Goal: Check status: Check status

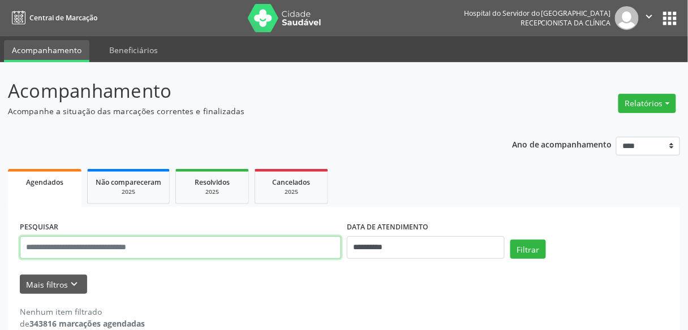
click at [162, 252] on input "text" at bounding box center [180, 247] width 321 height 23
type input "**********"
click at [510, 240] on button "Filtrar" at bounding box center [528, 249] width 36 height 19
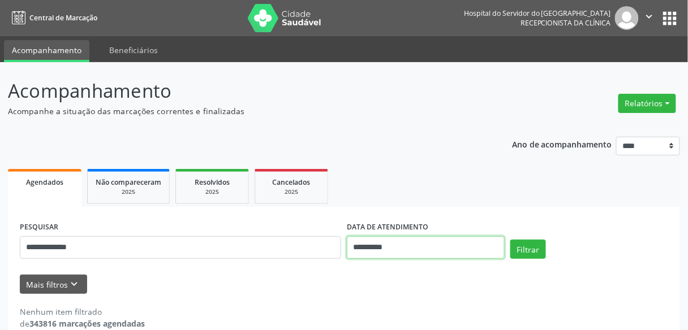
click at [450, 246] on input "**********" at bounding box center [426, 247] width 158 height 23
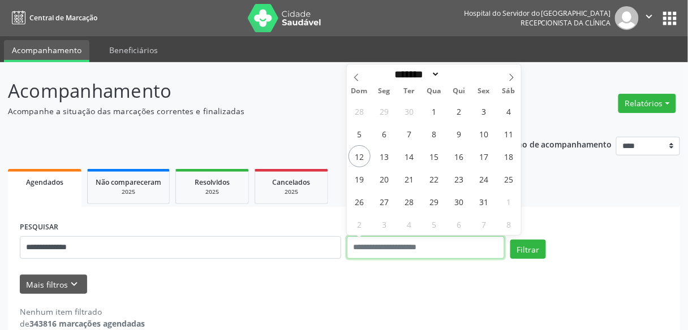
click at [510, 240] on button "Filtrar" at bounding box center [528, 249] width 36 height 19
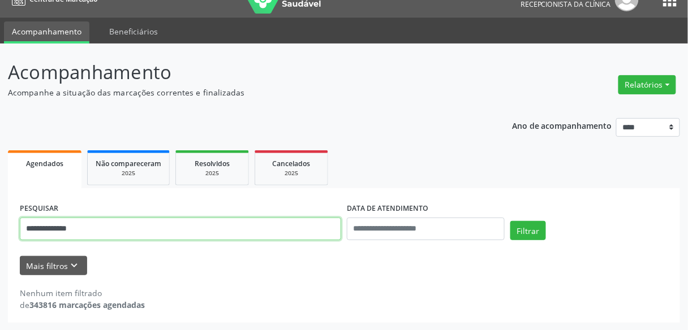
drag, startPoint x: 91, startPoint y: 232, endPoint x: 0, endPoint y: 236, distance: 90.6
click at [0, 236] on div "**********" at bounding box center [344, 187] width 688 height 287
paste input "text"
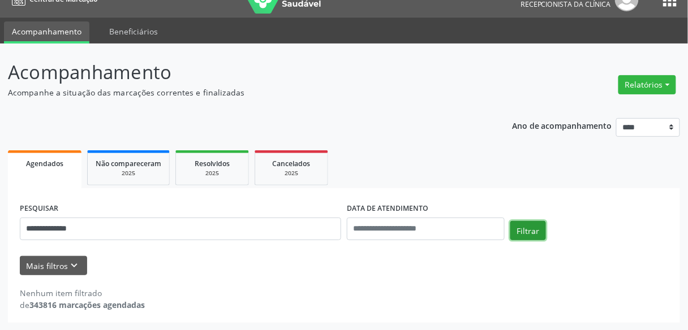
drag, startPoint x: 524, startPoint y: 230, endPoint x: 519, endPoint y: 234, distance: 6.1
click at [524, 230] on button "Filtrar" at bounding box center [528, 230] width 36 height 19
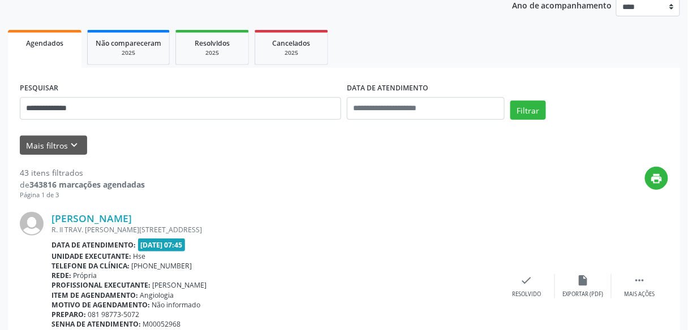
scroll to position [236, 0]
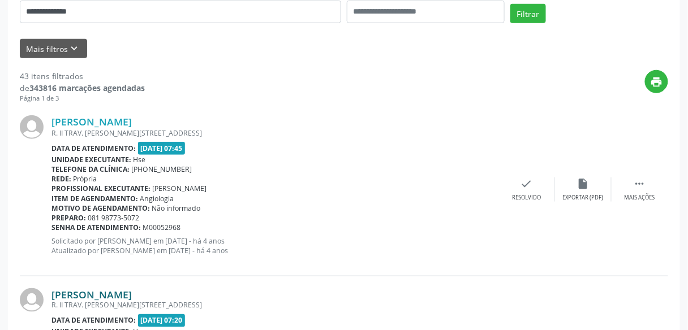
click at [132, 288] on link "Marta Maria da Cunha Silva" at bounding box center [91, 294] width 80 height 12
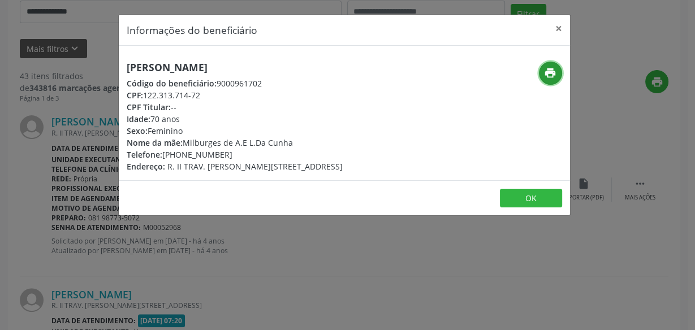
click at [552, 72] on icon "print" at bounding box center [550, 73] width 12 height 12
click at [556, 26] on button "×" at bounding box center [559, 29] width 23 height 28
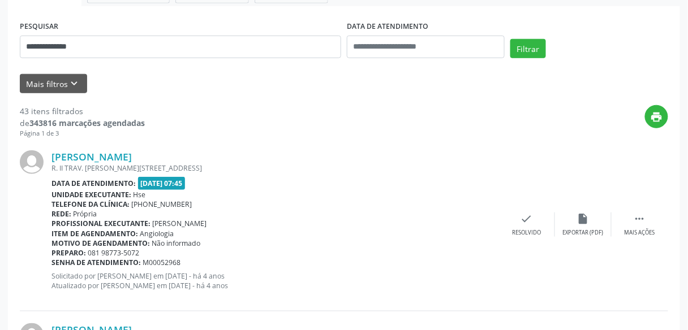
scroll to position [145, 0]
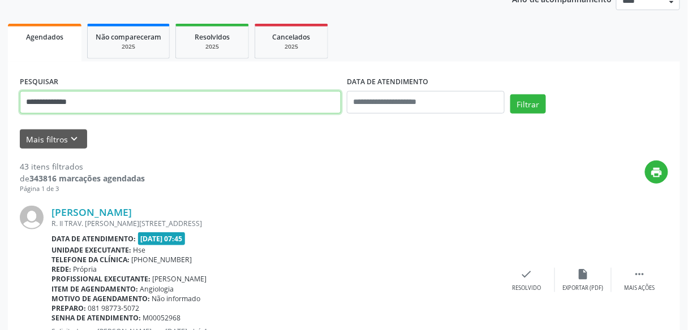
drag, startPoint x: 98, startPoint y: 102, endPoint x: 0, endPoint y: 97, distance: 98.5
click at [510, 94] on button "Filtrar" at bounding box center [528, 103] width 36 height 19
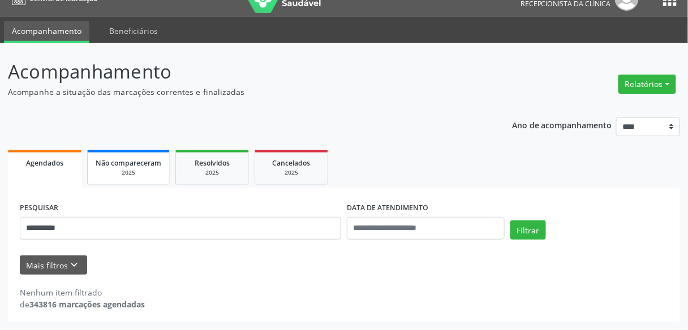
scroll to position [19, 0]
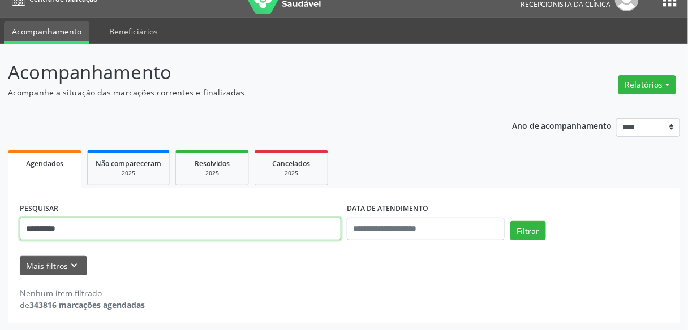
drag, startPoint x: 64, startPoint y: 225, endPoint x: 0, endPoint y: 223, distance: 64.5
click at [0, 223] on div "**********" at bounding box center [344, 187] width 688 height 287
click at [510, 221] on button "Filtrar" at bounding box center [528, 230] width 36 height 19
click at [70, 229] on input "**********" at bounding box center [180, 229] width 321 height 23
click at [510, 221] on button "Filtrar" at bounding box center [528, 230] width 36 height 19
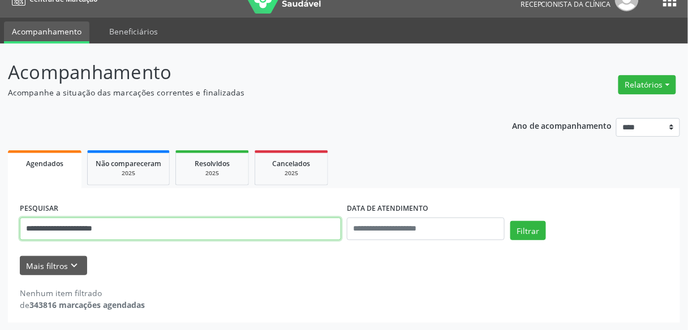
drag, startPoint x: 114, startPoint y: 229, endPoint x: 5, endPoint y: 217, distance: 109.9
click at [5, 217] on div "**********" at bounding box center [344, 187] width 688 height 287
paste input "text"
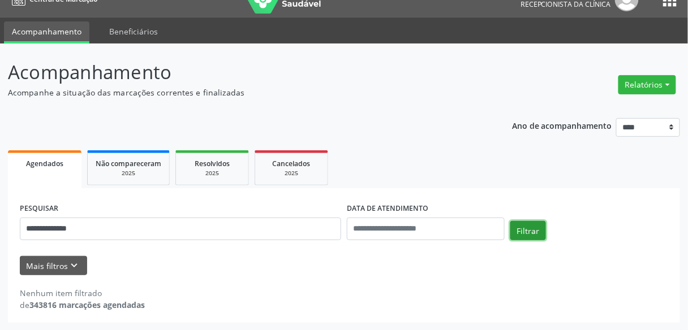
click at [524, 229] on button "Filtrar" at bounding box center [528, 230] width 36 height 19
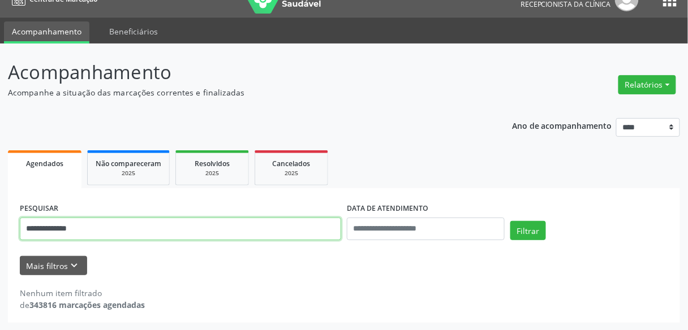
drag, startPoint x: 92, startPoint y: 226, endPoint x: 17, endPoint y: 234, distance: 75.6
click at [17, 234] on div "**********" at bounding box center [180, 224] width 327 height 48
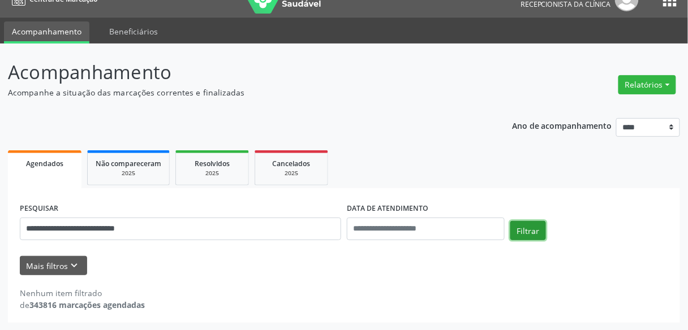
click at [529, 234] on button "Filtrar" at bounding box center [528, 230] width 36 height 19
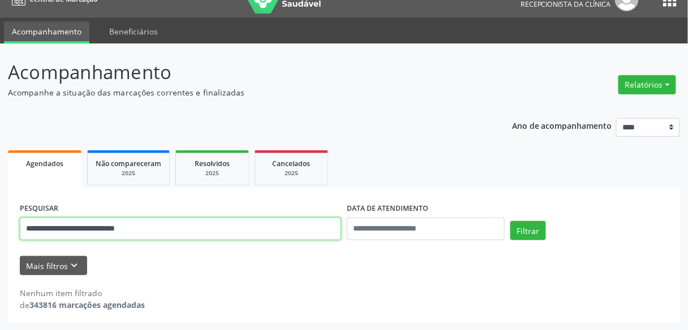
click at [176, 231] on input "**********" at bounding box center [180, 229] width 321 height 23
click at [510, 221] on button "Filtrar" at bounding box center [528, 230] width 36 height 19
drag, startPoint x: 140, startPoint y: 223, endPoint x: 1, endPoint y: 225, distance: 139.2
click at [1, 225] on div "**********" at bounding box center [344, 187] width 688 height 287
click at [510, 221] on button "Filtrar" at bounding box center [528, 230] width 36 height 19
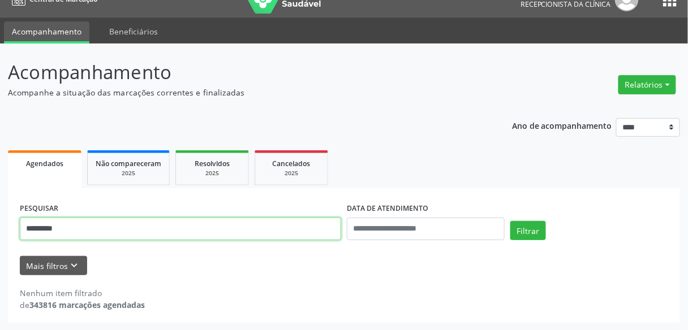
drag, startPoint x: 88, startPoint y: 222, endPoint x: 0, endPoint y: 223, distance: 87.7
click at [0, 223] on div "Acompanhamento Acompanhe a situação das marcações correntes e finalizadas Relat…" at bounding box center [344, 187] width 688 height 287
click at [510, 221] on button "Filtrar" at bounding box center [528, 230] width 36 height 19
drag, startPoint x: 65, startPoint y: 221, endPoint x: 0, endPoint y: 218, distance: 65.1
click at [0, 218] on div "**********" at bounding box center [344, 187] width 688 height 287
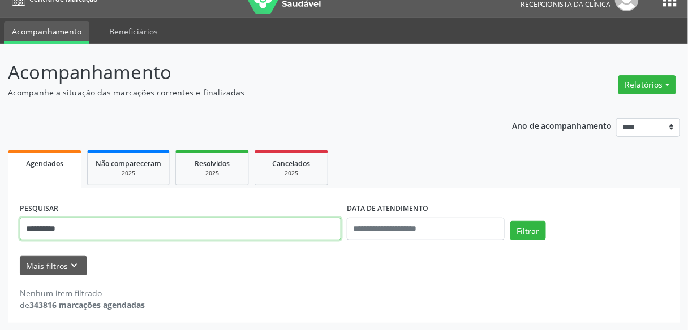
click at [510, 221] on button "Filtrar" at bounding box center [528, 230] width 36 height 19
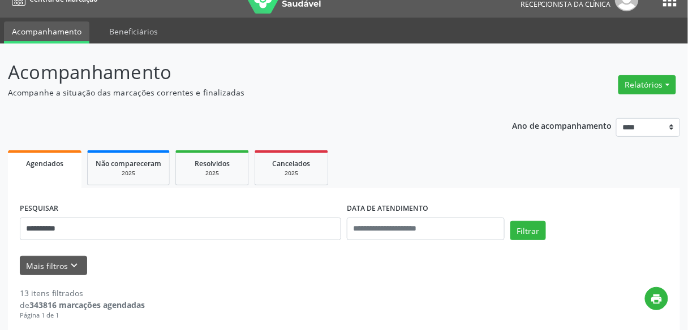
scroll to position [200, 0]
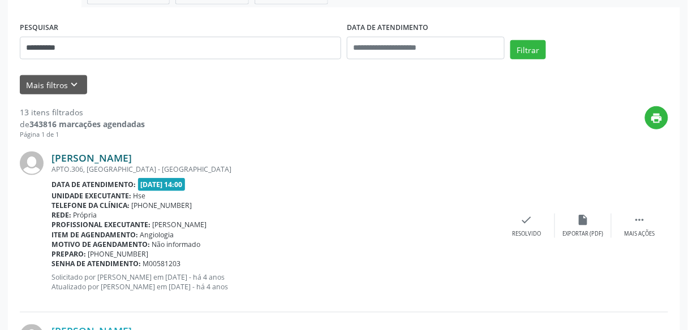
click at [121, 158] on link "Maria do Socorro da Silva" at bounding box center [91, 158] width 80 height 12
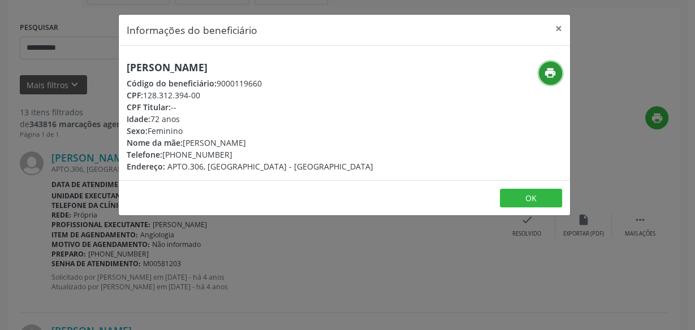
click at [549, 67] on icon "print" at bounding box center [550, 73] width 12 height 12
drag, startPoint x: 559, startPoint y: 28, endPoint x: 539, endPoint y: 78, distance: 54.3
click at [559, 28] on button "×" at bounding box center [559, 29] width 23 height 28
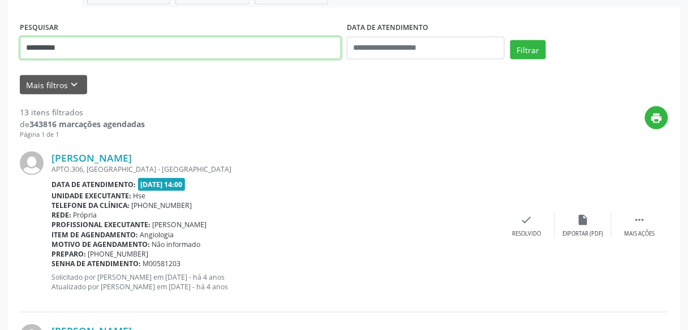
drag, startPoint x: 92, startPoint y: 57, endPoint x: 7, endPoint y: 54, distance: 84.3
click at [510, 40] on button "Filtrar" at bounding box center [528, 49] width 36 height 19
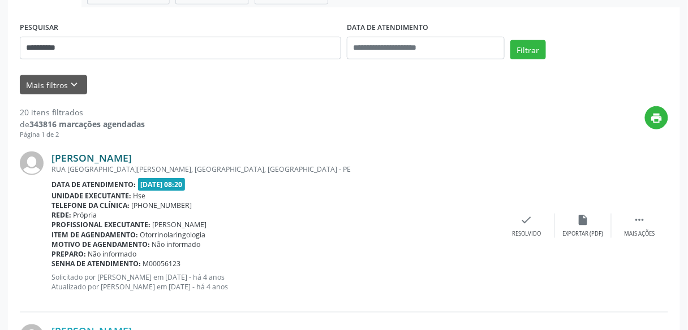
click at [102, 155] on link "Jose Carlos de Melo" at bounding box center [91, 158] width 80 height 12
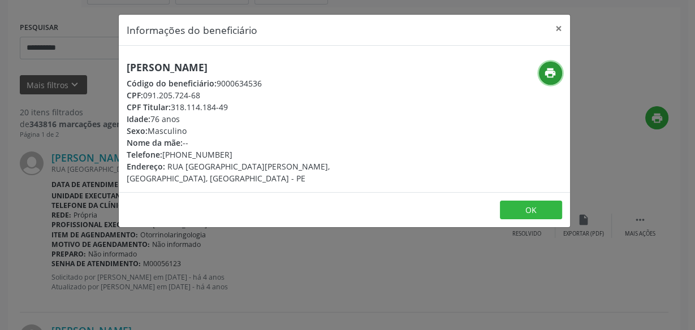
click at [553, 72] on icon "print" at bounding box center [550, 73] width 12 height 12
click at [558, 29] on button "×" at bounding box center [559, 29] width 23 height 28
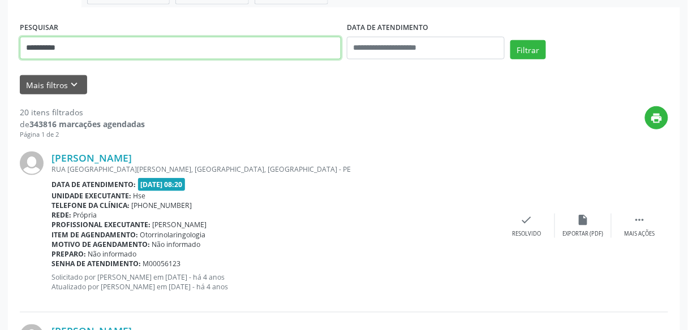
drag, startPoint x: 77, startPoint y: 51, endPoint x: 0, endPoint y: 59, distance: 77.3
click at [510, 40] on button "Filtrar" at bounding box center [528, 49] width 36 height 19
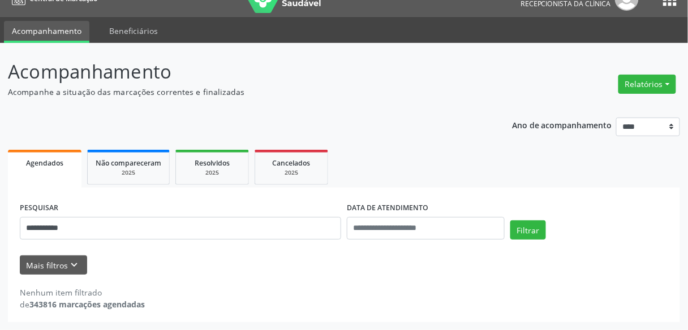
scroll to position [19, 0]
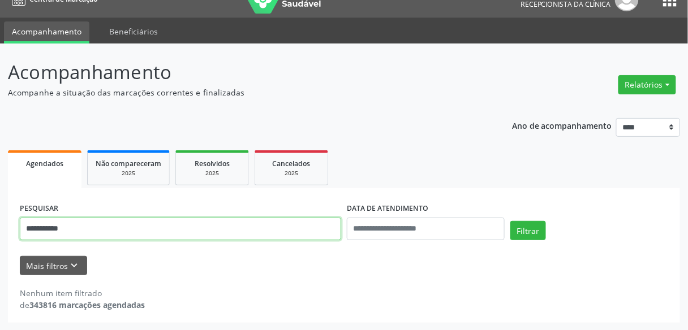
drag, startPoint x: 110, startPoint y: 227, endPoint x: 0, endPoint y: 232, distance: 109.8
click at [0, 232] on div "**********" at bounding box center [344, 187] width 688 height 287
click at [510, 221] on button "Filtrar" at bounding box center [528, 230] width 36 height 19
click at [35, 230] on input "**********" at bounding box center [180, 229] width 321 height 23
click at [37, 230] on input "**********" at bounding box center [180, 229] width 321 height 23
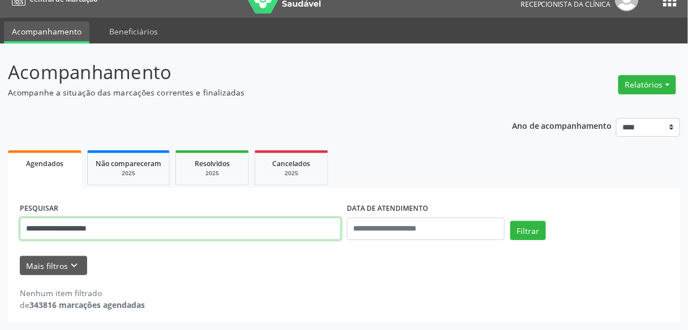
click at [510, 221] on button "Filtrar" at bounding box center [528, 230] width 36 height 19
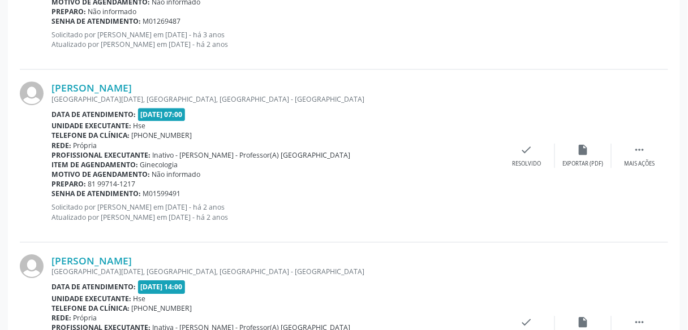
scroll to position [891, 0]
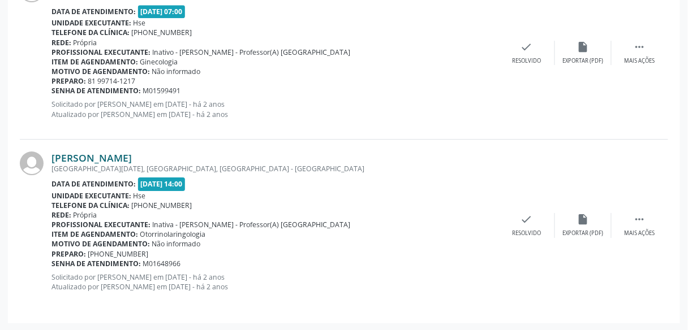
click at [132, 155] on link "Luzia Maria de Aguiar Barbosa I Guerra" at bounding box center [91, 158] width 80 height 12
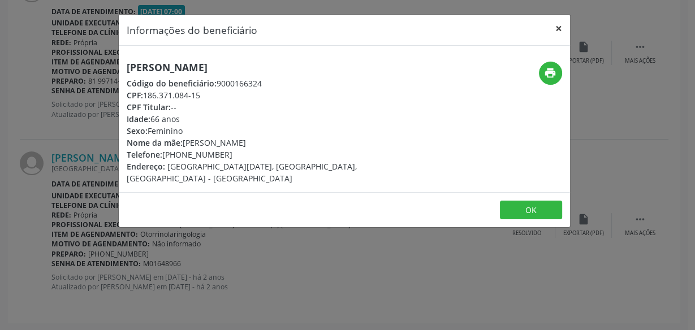
click at [559, 29] on button "×" at bounding box center [559, 29] width 23 height 28
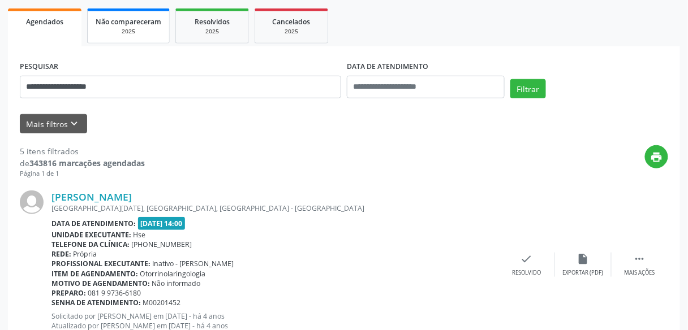
scroll to position [122, 0]
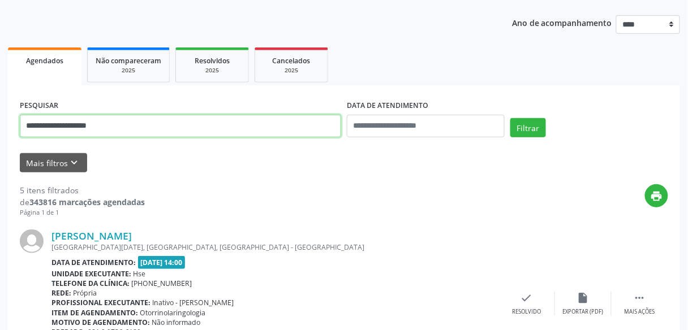
drag, startPoint x: 123, startPoint y: 125, endPoint x: 0, endPoint y: 119, distance: 122.9
paste input "text"
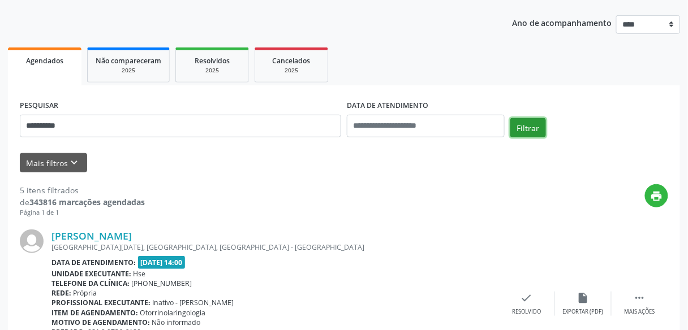
click at [522, 129] on button "Filtrar" at bounding box center [528, 127] width 36 height 19
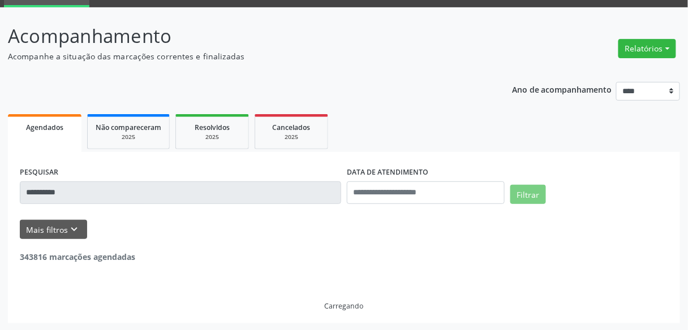
scroll to position [19, 0]
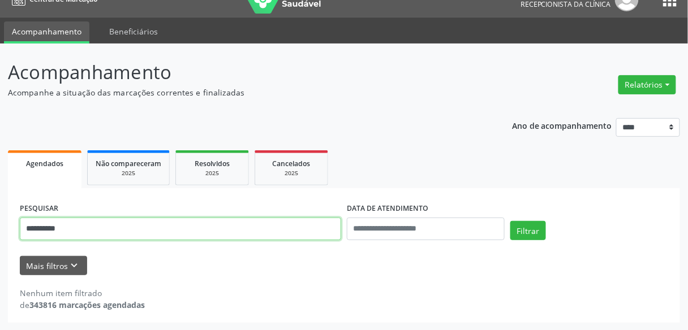
drag, startPoint x: 83, startPoint y: 229, endPoint x: 0, endPoint y: 223, distance: 82.8
click at [0, 223] on div "**********" at bounding box center [344, 187] width 688 height 287
click at [510, 221] on button "Filtrar" at bounding box center [528, 230] width 36 height 19
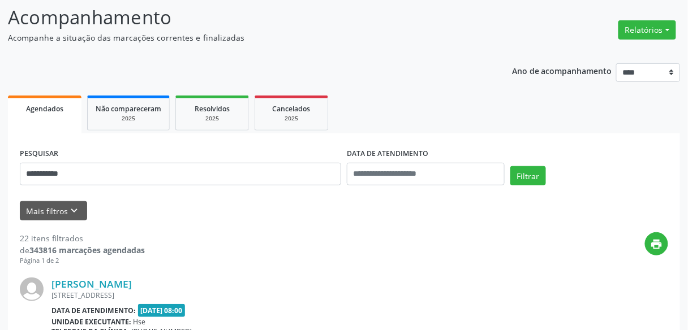
scroll to position [200, 0]
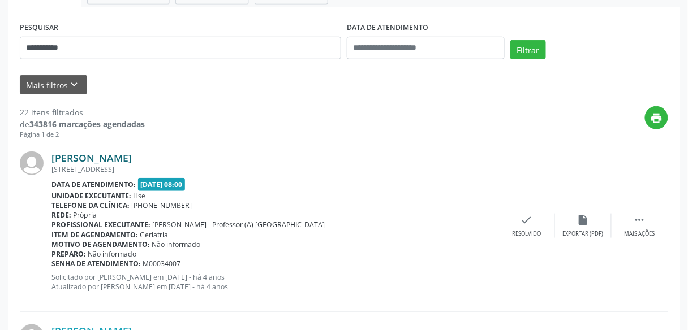
click at [132, 160] on link "Jose Gilberto de Morais Lima" at bounding box center [91, 158] width 80 height 12
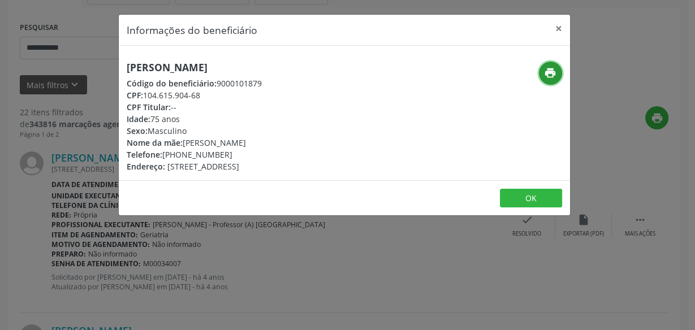
click at [552, 70] on icon "print" at bounding box center [550, 73] width 12 height 12
click at [553, 25] on button "×" at bounding box center [559, 29] width 23 height 28
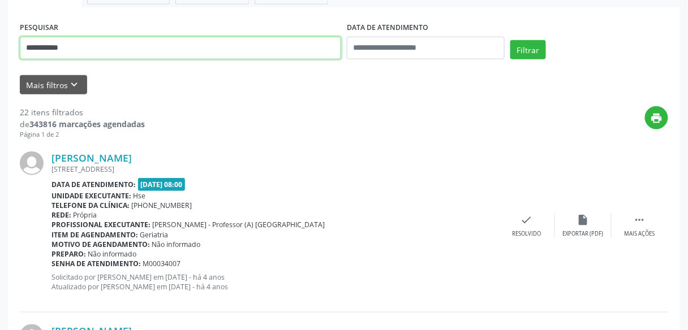
drag, startPoint x: 53, startPoint y: 49, endPoint x: 0, endPoint y: 58, distance: 53.9
click at [510, 40] on button "Filtrar" at bounding box center [528, 49] width 36 height 19
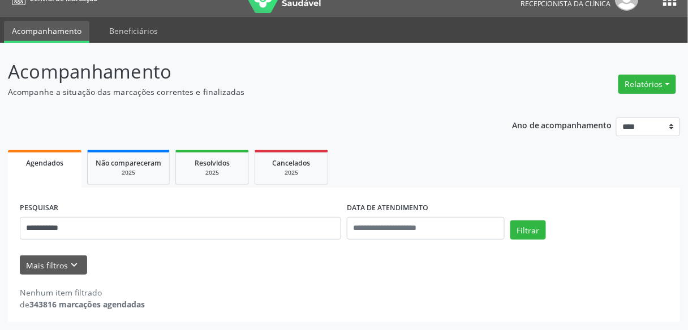
scroll to position [19, 0]
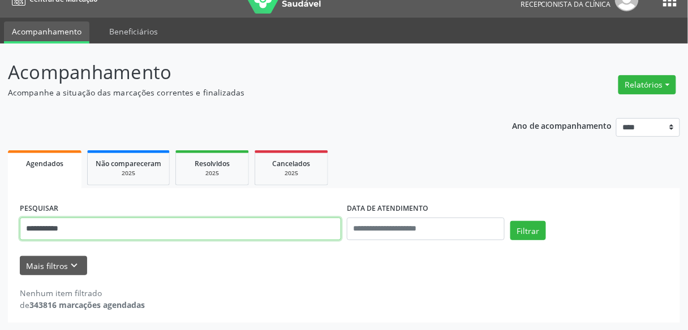
drag, startPoint x: 81, startPoint y: 225, endPoint x: 0, endPoint y: 226, distance: 81.5
click at [0, 226] on div "**********" at bounding box center [344, 187] width 688 height 287
click at [510, 221] on button "Filtrar" at bounding box center [528, 230] width 36 height 19
drag, startPoint x: 91, startPoint y: 227, endPoint x: 0, endPoint y: 221, distance: 91.3
click at [0, 221] on div "**********" at bounding box center [344, 187] width 688 height 287
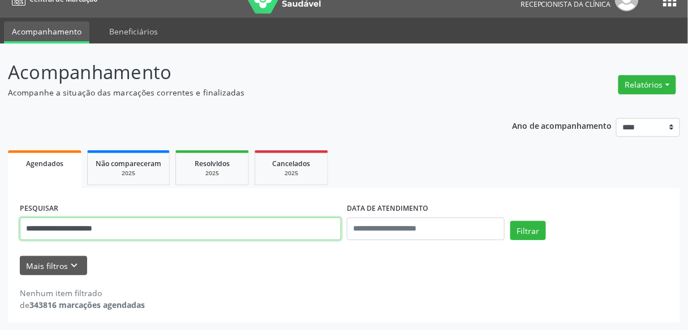
click at [510, 221] on button "Filtrar" at bounding box center [528, 230] width 36 height 19
drag, startPoint x: 131, startPoint y: 234, endPoint x: 0, endPoint y: 221, distance: 131.4
click at [0, 221] on div "**********" at bounding box center [344, 187] width 688 height 287
click at [510, 221] on button "Filtrar" at bounding box center [528, 230] width 36 height 19
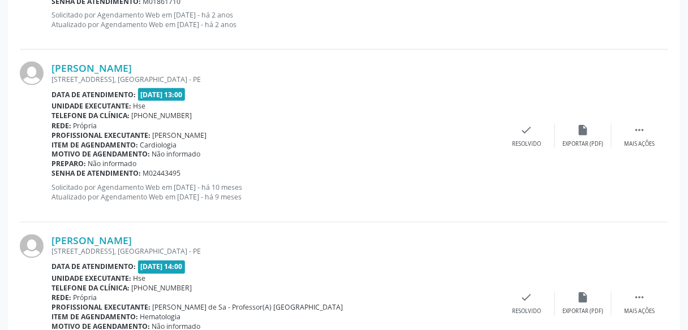
scroll to position [2606, 0]
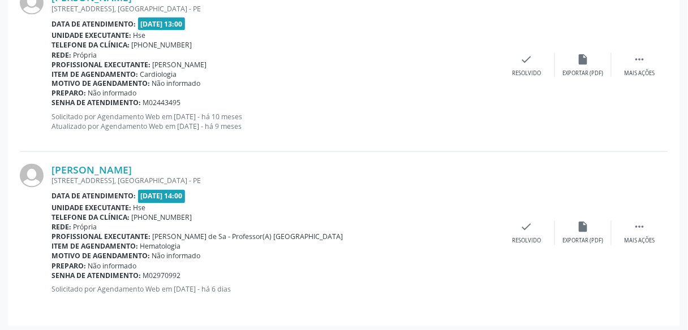
drag, startPoint x: 156, startPoint y: 162, endPoint x: 46, endPoint y: 170, distance: 110.5
click at [46, 170] on div "Sergio Silva Marques AVENIDA BRASIL, AP 202 QD 90 BL 09, RIO DOCE, OLINDA - PE …" at bounding box center [344, 233] width 648 height 162
copy div "Sergio Silva Marques"
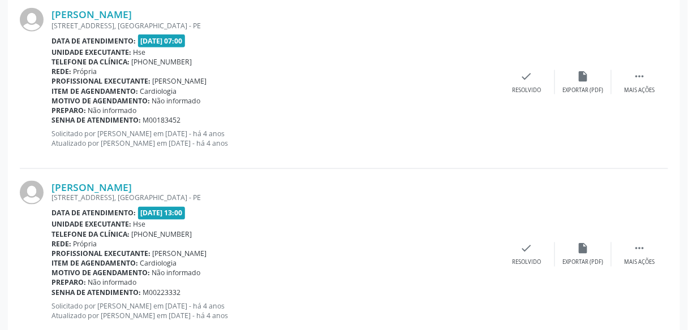
scroll to position [208, 0]
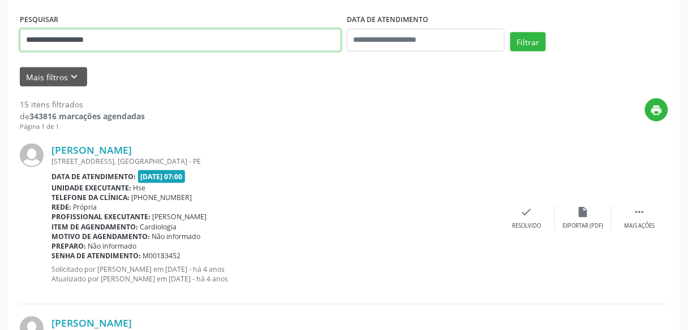
drag, startPoint x: 98, startPoint y: 38, endPoint x: 0, endPoint y: 29, distance: 98.8
type input "*"
click at [510, 32] on button "Filtrar" at bounding box center [528, 41] width 36 height 19
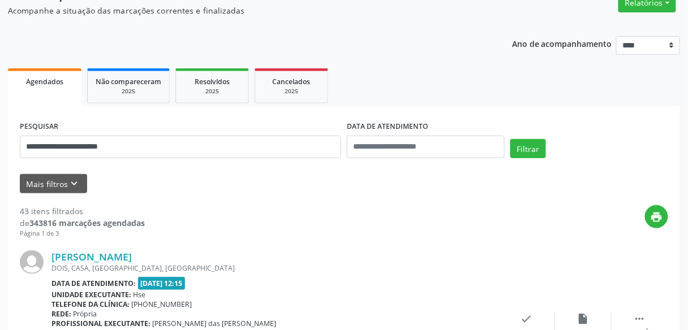
scroll to position [27, 0]
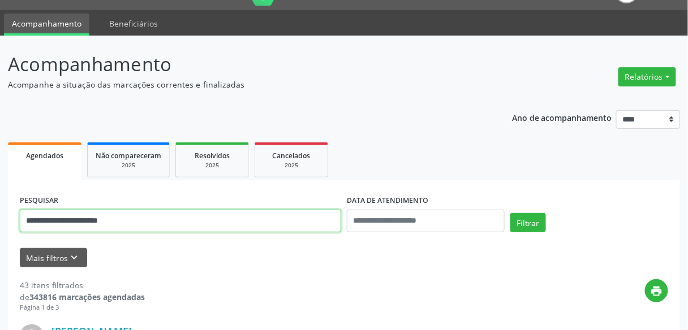
drag, startPoint x: 160, startPoint y: 222, endPoint x: 0, endPoint y: 219, distance: 159.5
click at [510, 213] on button "Filtrar" at bounding box center [528, 222] width 36 height 19
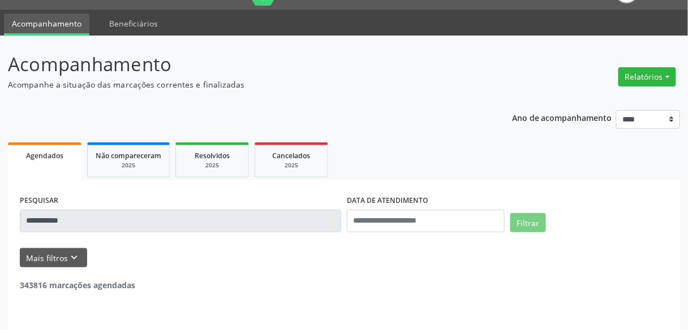
scroll to position [19, 0]
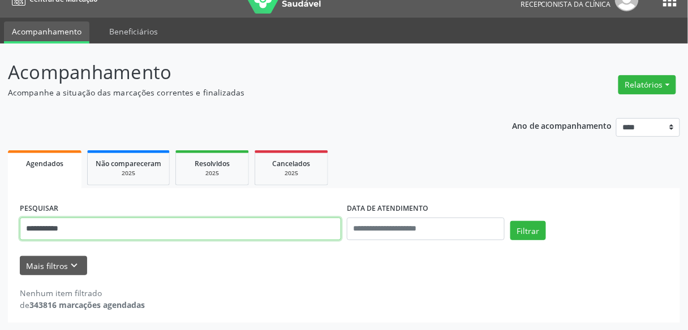
drag, startPoint x: 97, startPoint y: 232, endPoint x: 0, endPoint y: 213, distance: 99.2
click at [0, 213] on div "**********" at bounding box center [344, 187] width 688 height 287
click at [510, 221] on button "Filtrar" at bounding box center [528, 230] width 36 height 19
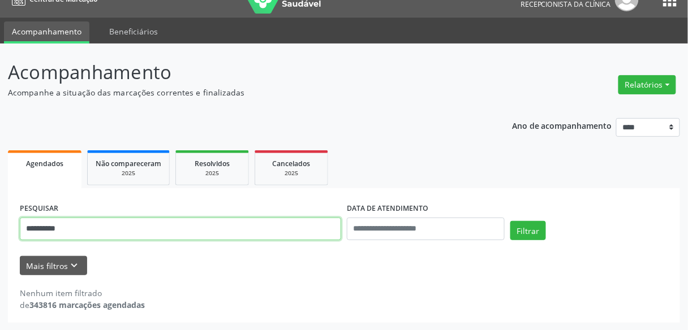
drag, startPoint x: 51, startPoint y: 226, endPoint x: 0, endPoint y: 225, distance: 50.9
click at [0, 225] on div "**********" at bounding box center [344, 187] width 688 height 287
click at [510, 221] on button "Filtrar" at bounding box center [528, 230] width 36 height 19
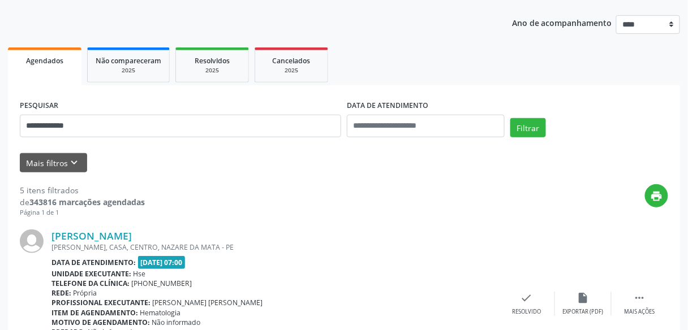
scroll to position [0, 0]
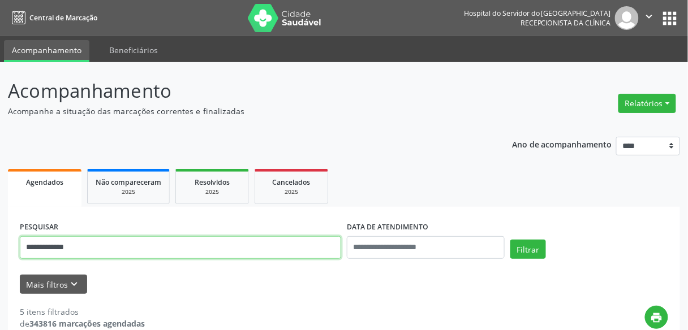
click at [510, 240] on button "Filtrar" at bounding box center [528, 249] width 36 height 19
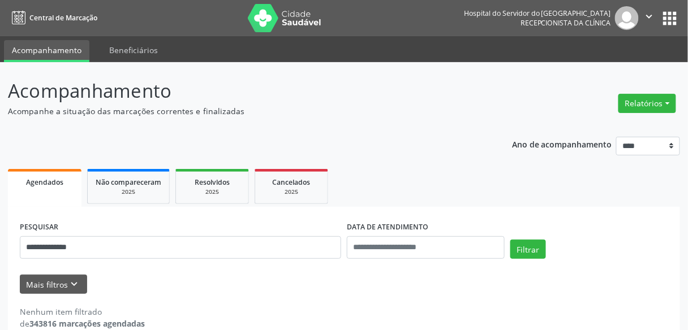
scroll to position [19, 0]
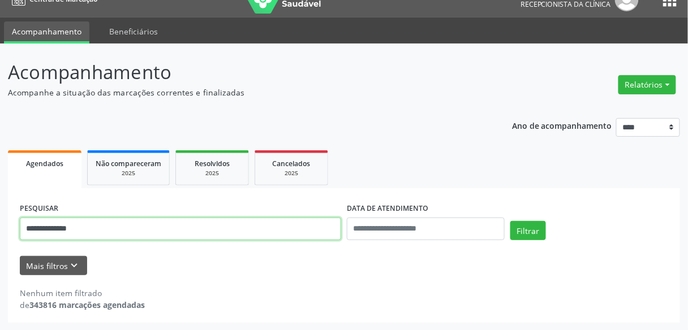
drag, startPoint x: 88, startPoint y: 226, endPoint x: 0, endPoint y: 231, distance: 88.4
click at [0, 231] on div "**********" at bounding box center [344, 187] width 688 height 287
paste input "text"
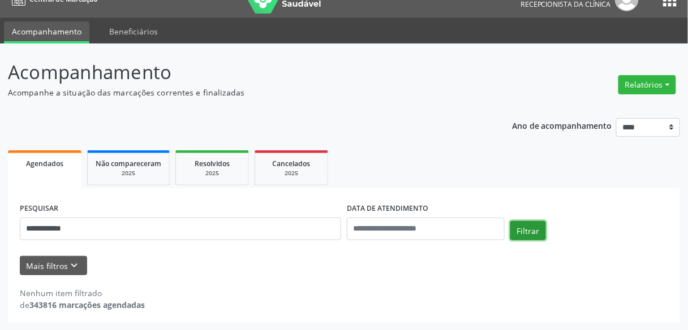
click at [522, 227] on button "Filtrar" at bounding box center [528, 230] width 36 height 19
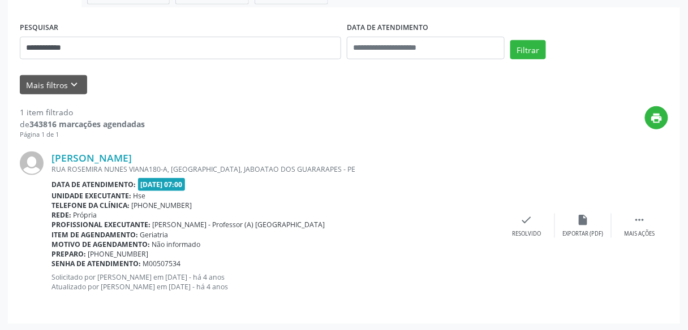
scroll to position [201, 0]
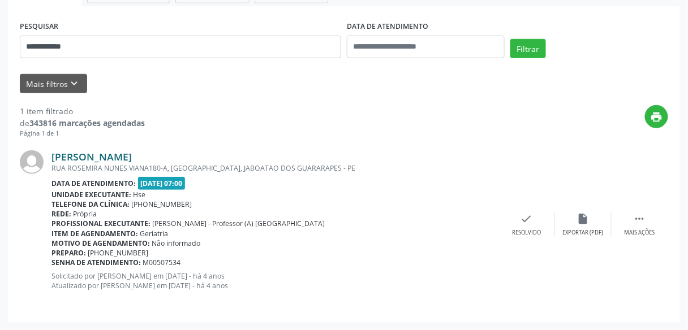
click at [132, 156] on link "Albertina Olveira Souza" at bounding box center [91, 156] width 80 height 12
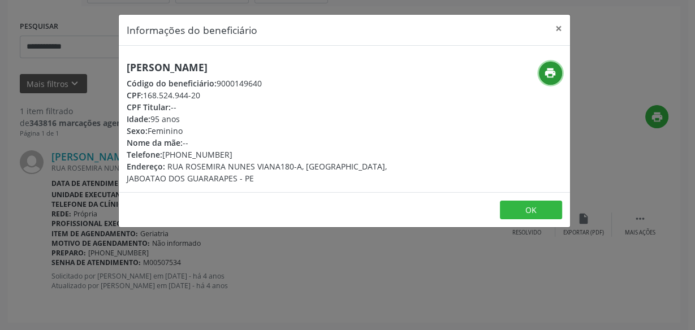
click at [549, 72] on icon "print" at bounding box center [550, 73] width 12 height 12
click at [562, 29] on button "×" at bounding box center [559, 29] width 23 height 28
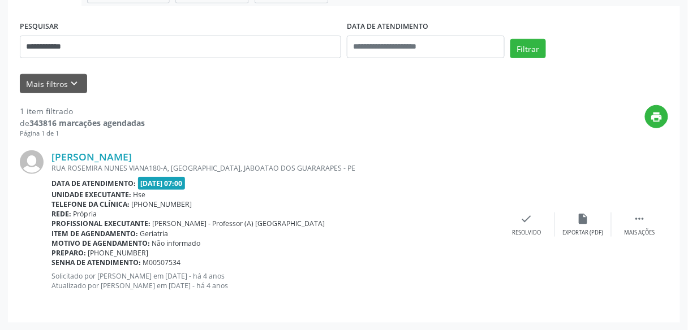
drag, startPoint x: 169, startPoint y: 156, endPoint x: 39, endPoint y: 159, distance: 130.1
click at [39, 159] on div "Albertina Olveira Souza RUA ROSEMIRA NUNES VIANA180-A, ENGENHO VELHO, JABOATAO …" at bounding box center [344, 225] width 648 height 172
copy div "Albertina Olveira Souza"
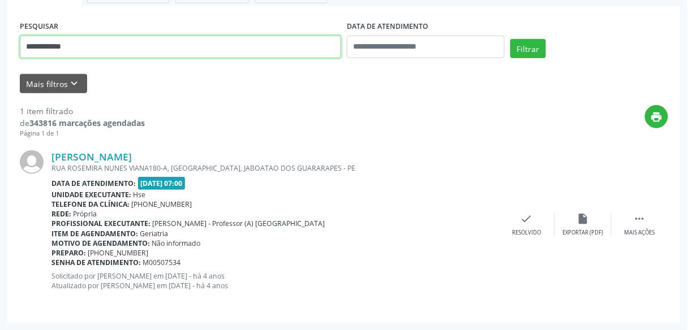
drag, startPoint x: 51, startPoint y: 51, endPoint x: 0, endPoint y: 44, distance: 51.4
click at [0, 44] on div "**********" at bounding box center [344, 95] width 688 height 469
paste input "**********"
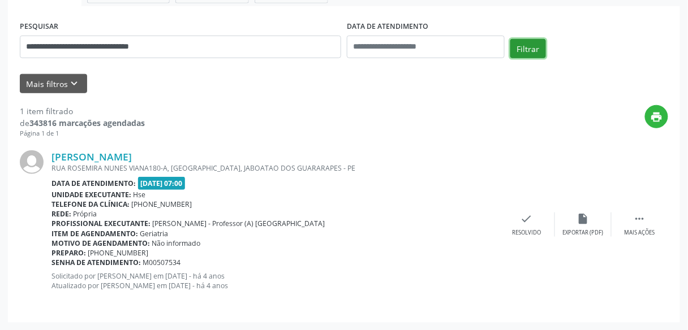
click at [535, 49] on button "Filtrar" at bounding box center [528, 48] width 36 height 19
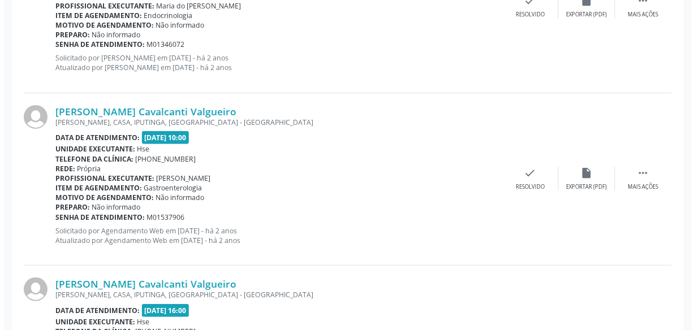
scroll to position [2271, 0]
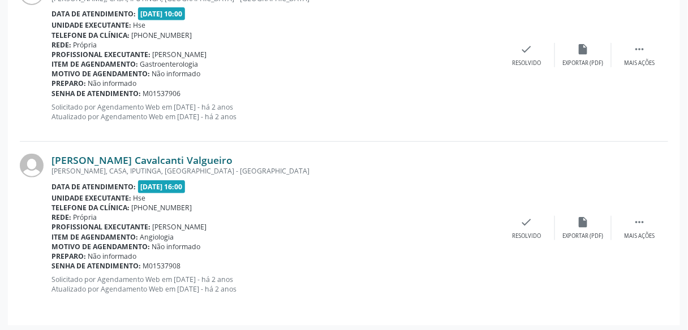
click at [209, 157] on link "Maria Ines Cruz Cavalcanti Valgueiro" at bounding box center [141, 160] width 181 height 12
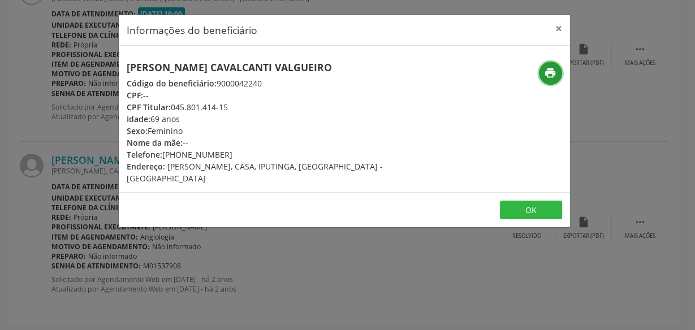
click at [552, 70] on icon "print" at bounding box center [550, 73] width 12 height 12
drag, startPoint x: 347, startPoint y: 66, endPoint x: 122, endPoint y: 67, distance: 225.7
click at [122, 67] on div "Maria Ines Cruz Cavalcanti Valgueiro Código do beneficiário: 9000042240 CPF: --…" at bounding box center [269, 123] width 301 height 123
copy h5 "Maria Ines Cruz Cavalcanti Valgueiro"
click at [562, 24] on button "×" at bounding box center [559, 29] width 23 height 28
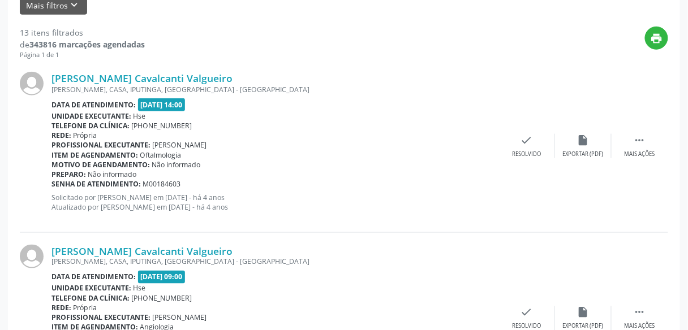
scroll to position [98, 0]
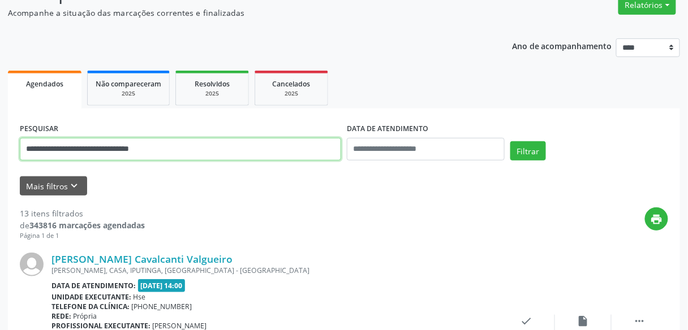
drag, startPoint x: 57, startPoint y: 136, endPoint x: 0, endPoint y: 126, distance: 57.5
paste input "text"
click at [24, 150] on input "**********" at bounding box center [180, 149] width 321 height 23
type input "**********"
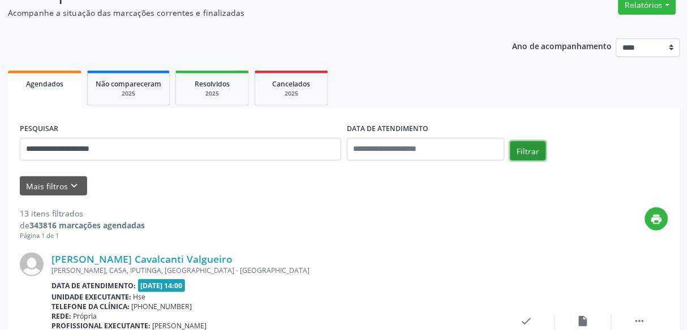
click at [516, 151] on button "Filtrar" at bounding box center [528, 150] width 36 height 19
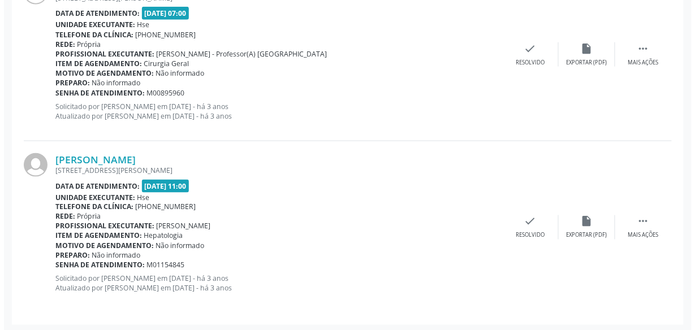
scroll to position [1408, 0]
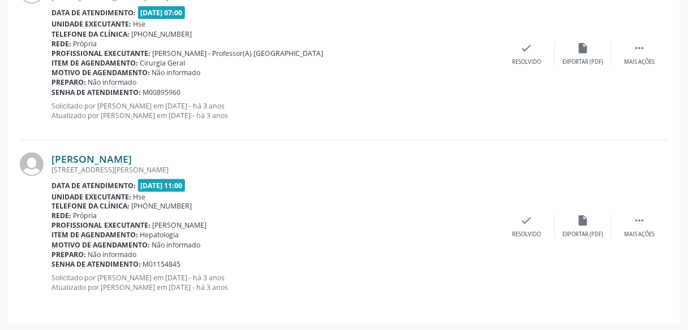
click at [132, 160] on link "Lucio Ribeiro da Silva" at bounding box center [91, 159] width 80 height 12
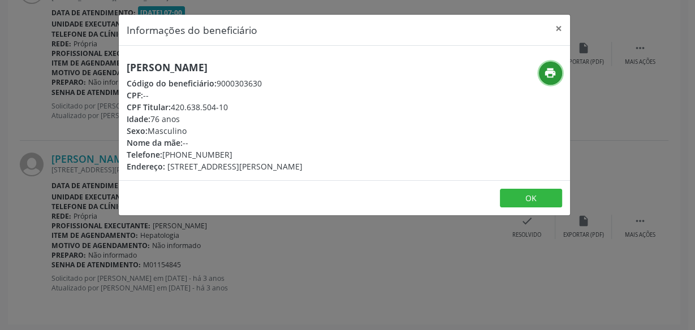
click at [546, 72] on icon "print" at bounding box center [550, 73] width 12 height 12
drag, startPoint x: 251, startPoint y: 70, endPoint x: 113, endPoint y: 63, distance: 138.2
click at [113, 63] on div "Informações do beneficiário × Lucio Ribeiro da Silva Código do beneficiário: 90…" at bounding box center [347, 165] width 695 height 330
copy h5 "Lucio Ribeiro da Silva"
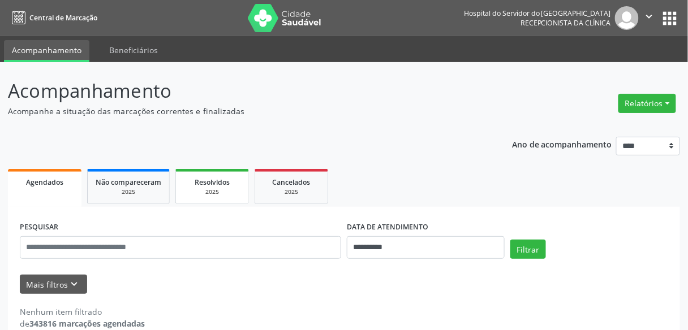
click at [208, 188] on div "2025" at bounding box center [212, 192] width 57 height 8
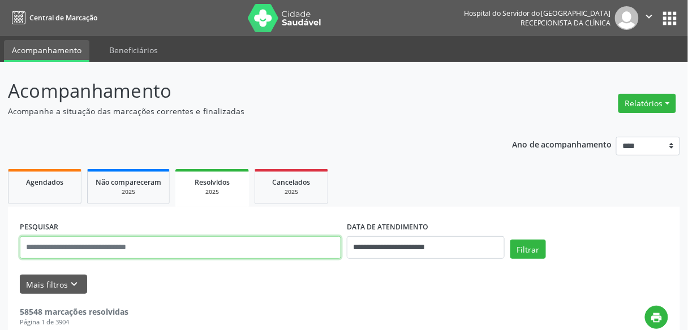
click at [47, 248] on input "text" at bounding box center [180, 247] width 321 height 23
paste input "**********"
type input "**********"
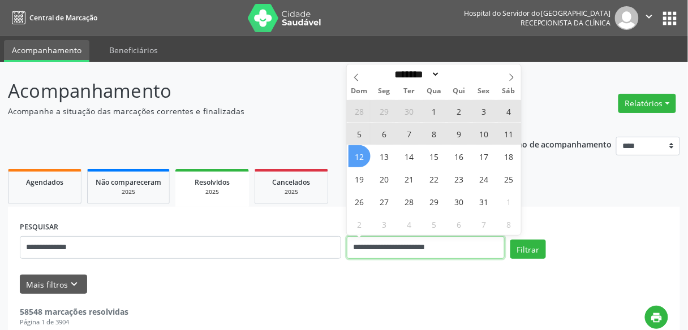
click at [472, 247] on input "**********" at bounding box center [426, 247] width 158 height 23
select select "*"
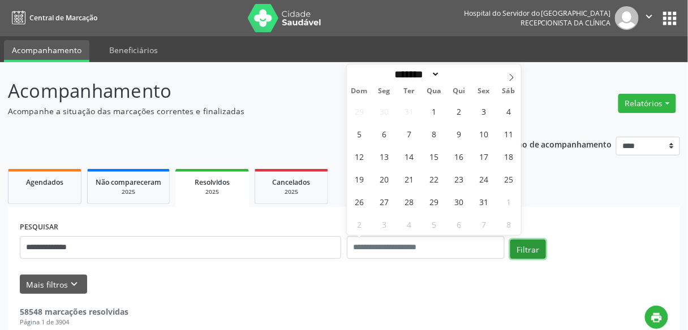
click at [533, 251] on button "Filtrar" at bounding box center [528, 249] width 36 height 19
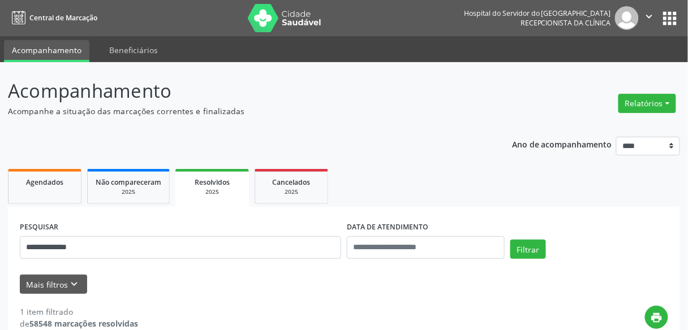
scroll to position [136, 0]
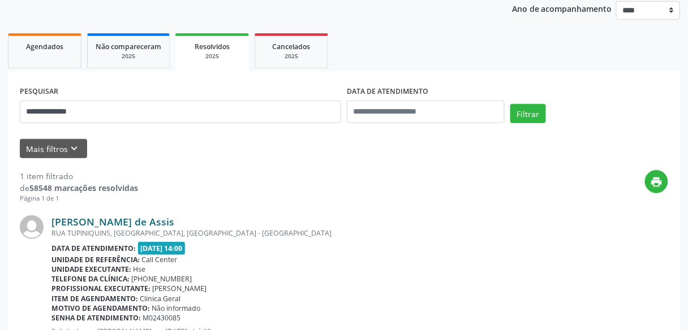
click at [145, 217] on link "[PERSON_NAME] de Assis" at bounding box center [112, 222] width 123 height 12
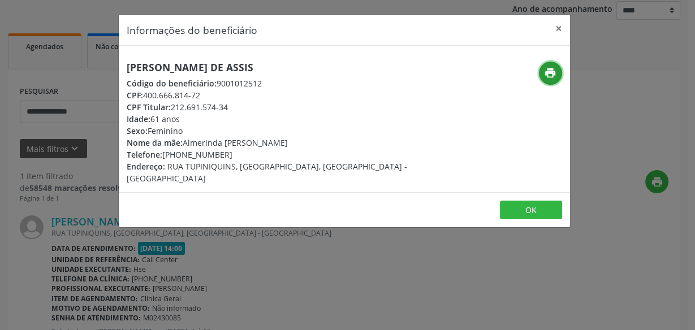
click at [545, 75] on icon "print" at bounding box center [550, 73] width 12 height 12
click at [557, 24] on button "×" at bounding box center [559, 29] width 23 height 28
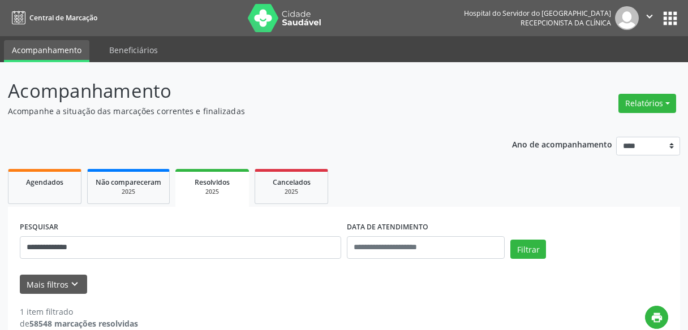
scroll to position [136, 0]
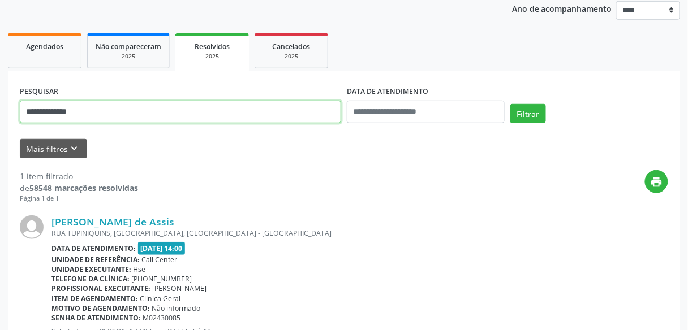
drag, startPoint x: 102, startPoint y: 111, endPoint x: 0, endPoint y: 114, distance: 102.4
click at [0, 114] on div "**********" at bounding box center [344, 155] width 688 height 459
paste input "*******"
click at [24, 114] on input "**********" at bounding box center [180, 112] width 321 height 23
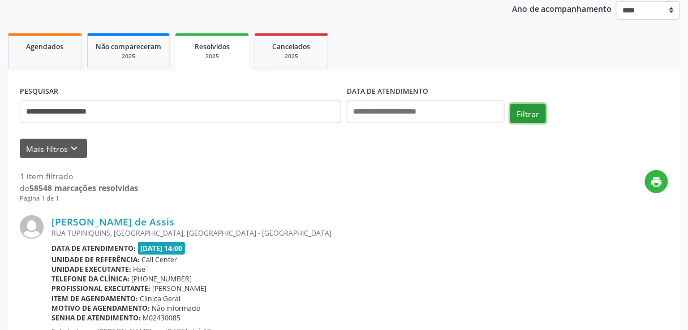
click at [529, 113] on button "Filtrar" at bounding box center [528, 113] width 36 height 19
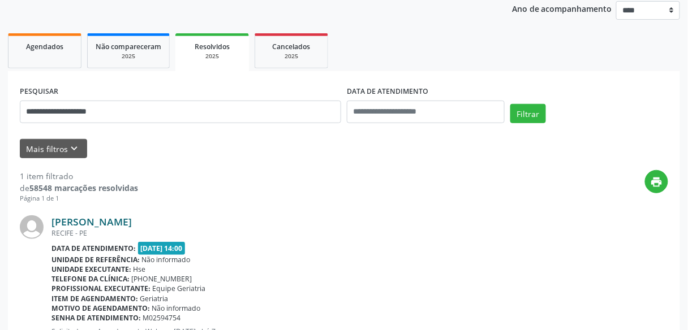
click at [132, 220] on link "Luzia Maria de Aguiar" at bounding box center [91, 222] width 80 height 12
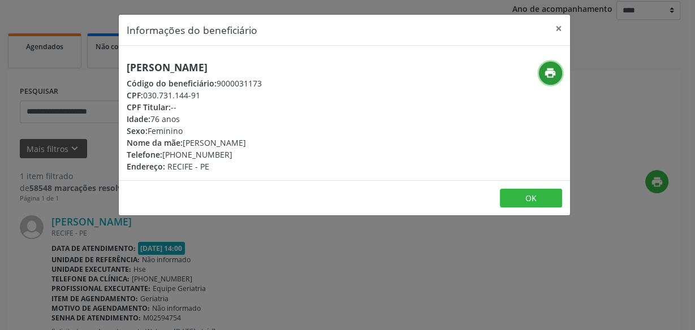
click at [548, 72] on icon "print" at bounding box center [550, 73] width 12 height 12
click at [556, 27] on button "×" at bounding box center [559, 29] width 23 height 28
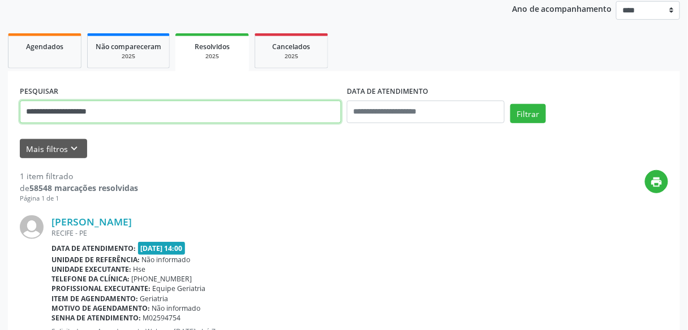
drag, startPoint x: 134, startPoint y: 116, endPoint x: 0, endPoint y: 111, distance: 134.1
click at [0, 111] on div "**********" at bounding box center [344, 155] width 688 height 459
type input "**********"
click at [510, 104] on button "Filtrar" at bounding box center [528, 113] width 36 height 19
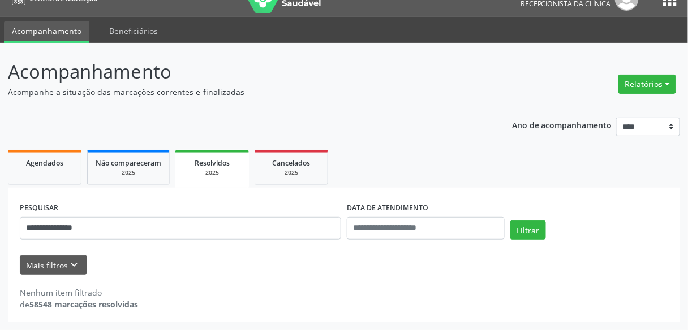
scroll to position [19, 0]
